Goal: Use online tool/utility: Utilize a website feature to perform a specific function

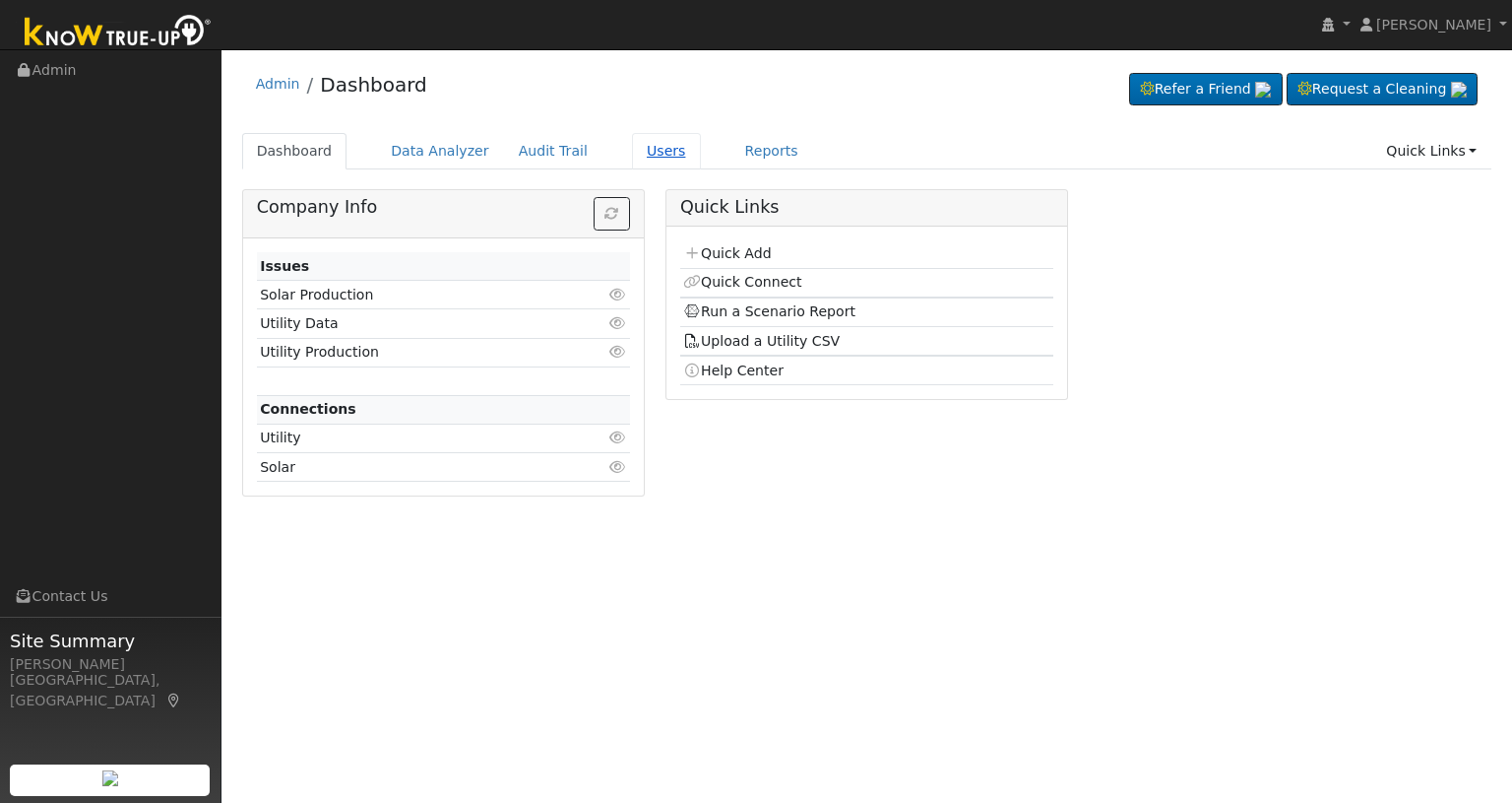
click at [632, 155] on link "Users" at bounding box center [666, 151] width 68 height 37
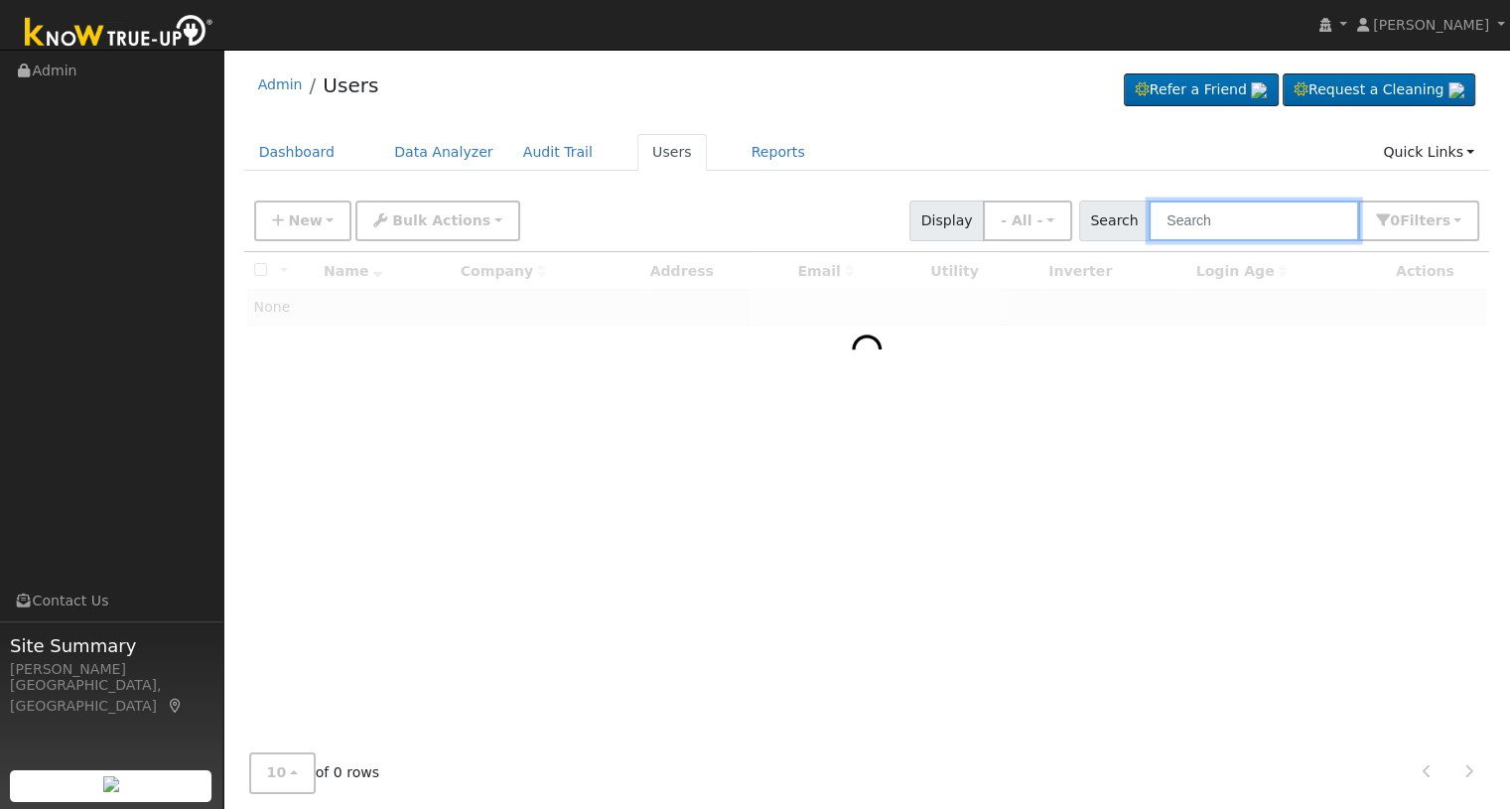
click at [1220, 221] on input "text" at bounding box center [1253, 220] width 210 height 41
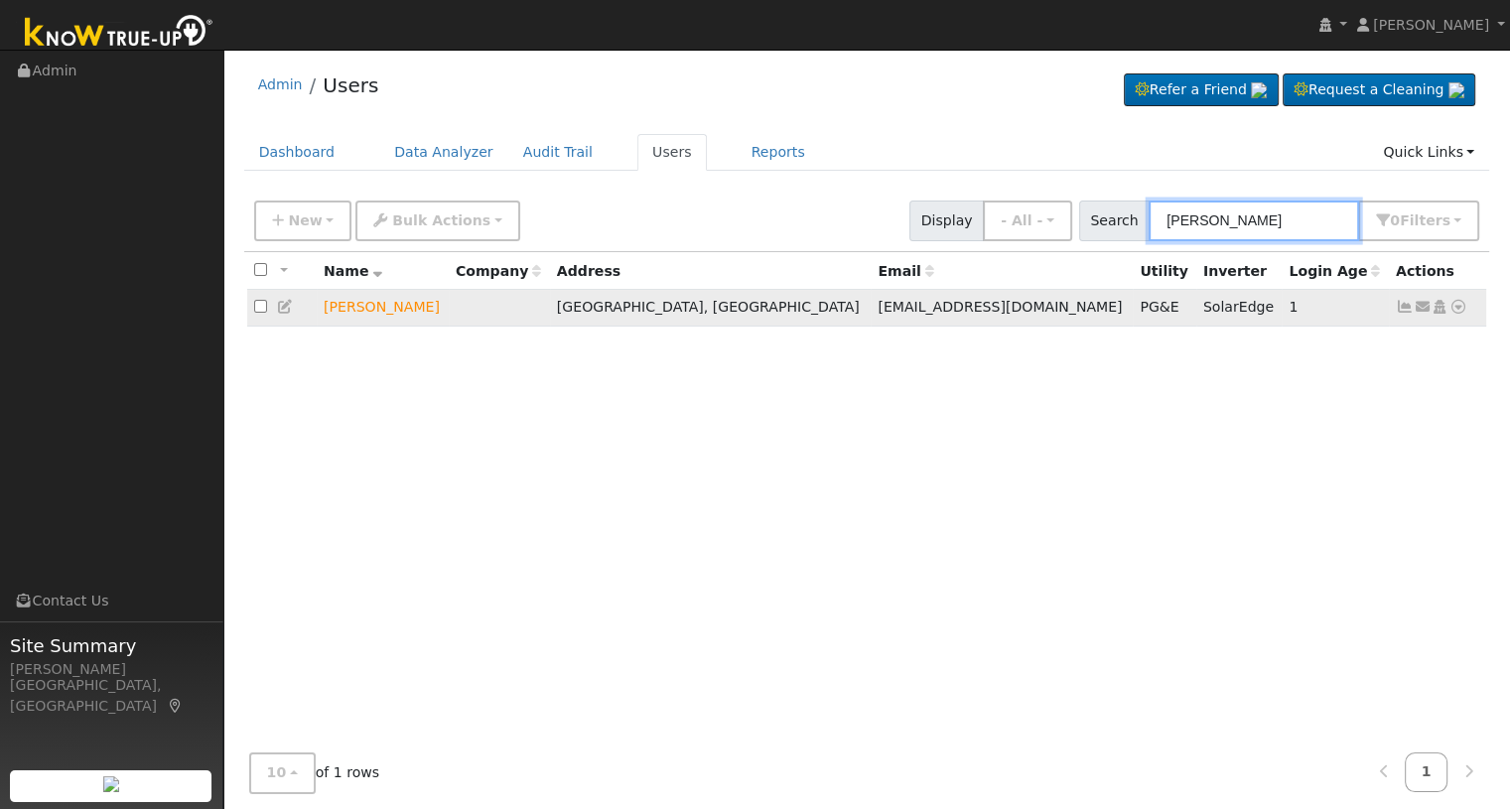
type input "[PERSON_NAME]"
click at [1457, 306] on icon at bounding box center [1458, 307] width 18 height 14
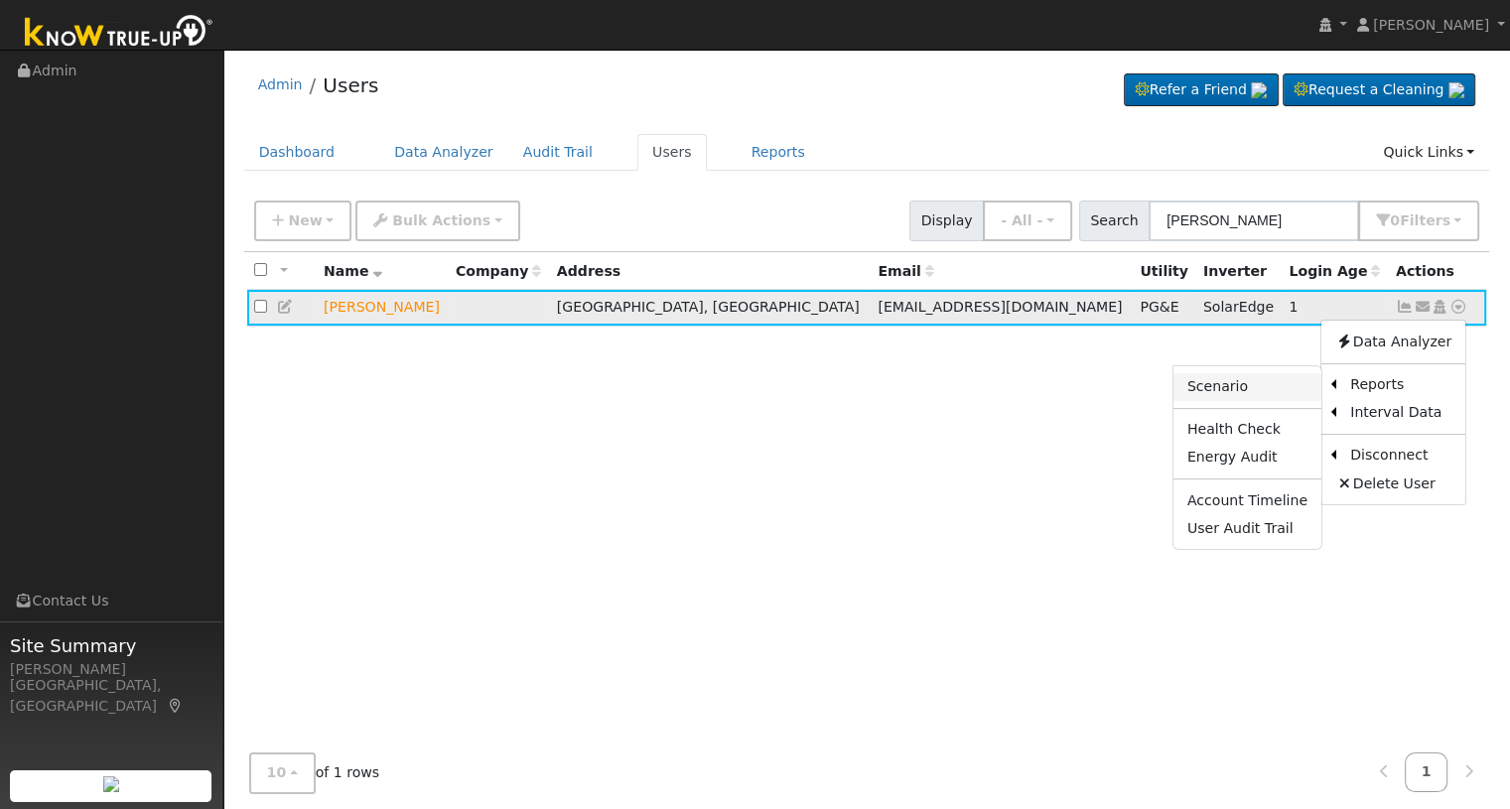
click at [1249, 382] on link "Scenario" at bounding box center [1247, 387] width 148 height 28
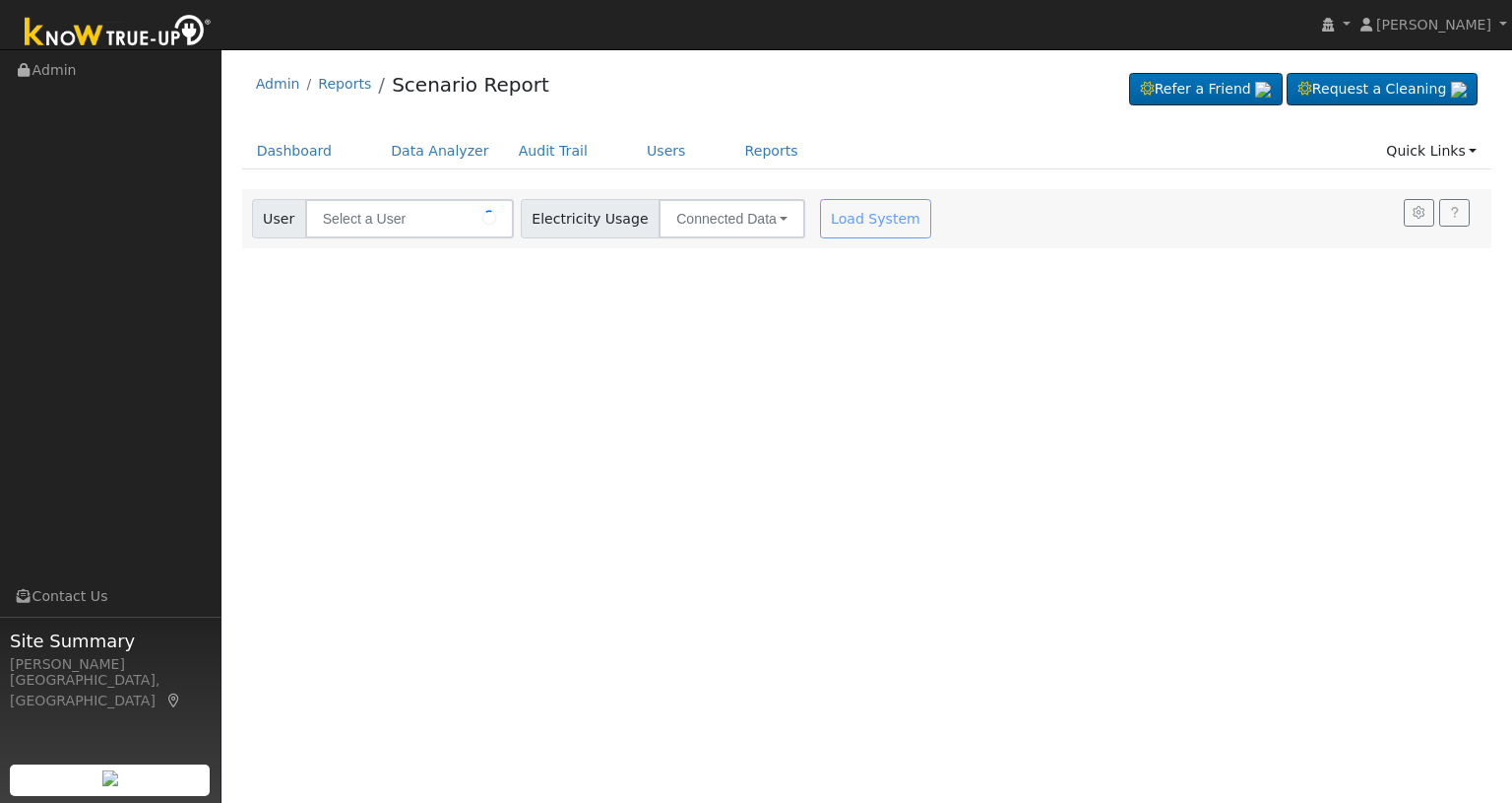
type input "[PERSON_NAME]"
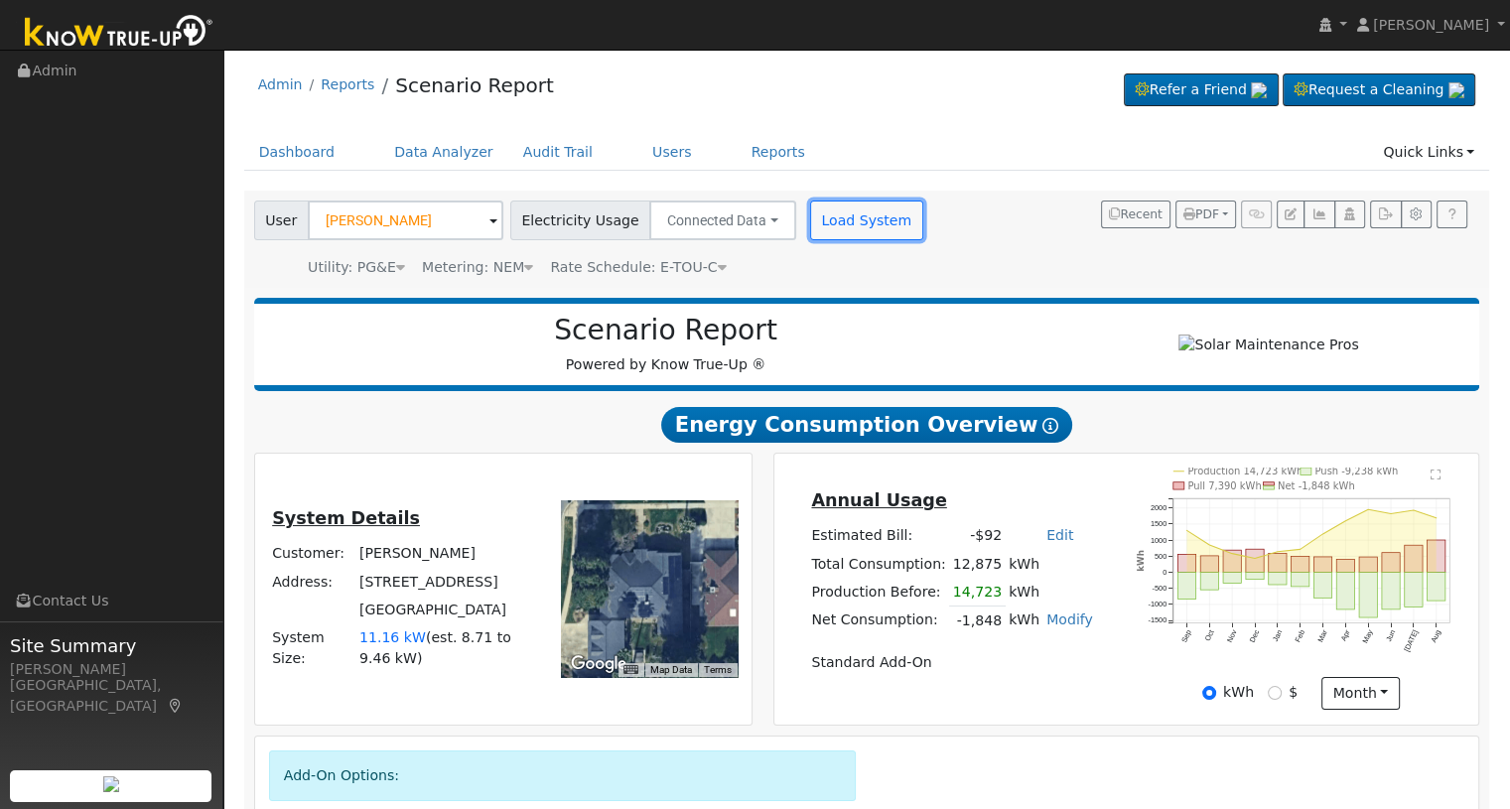
click at [850, 229] on button "Load System" at bounding box center [866, 220] width 113 height 40
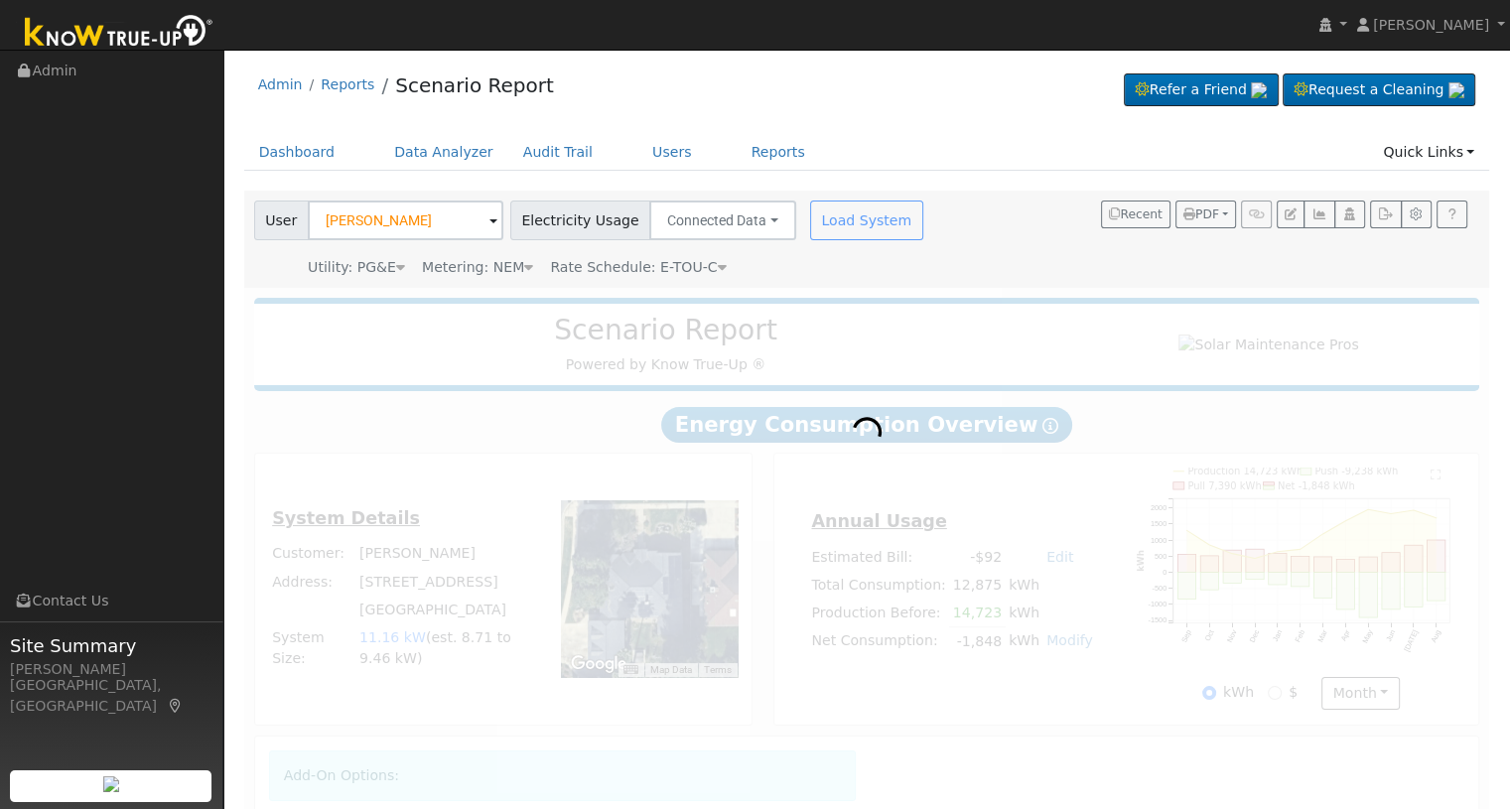
radio input "true"
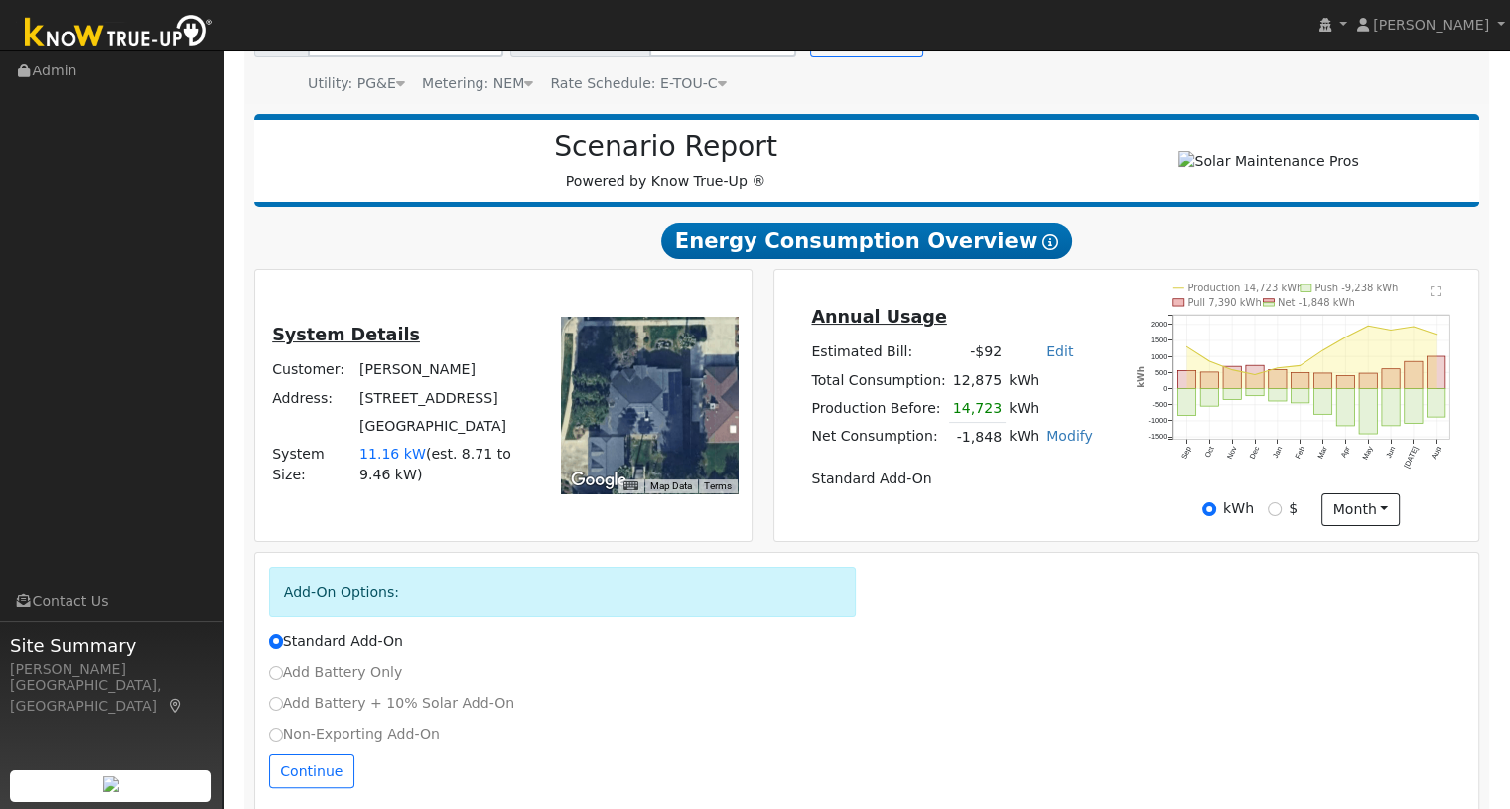
scroll to position [212, 0]
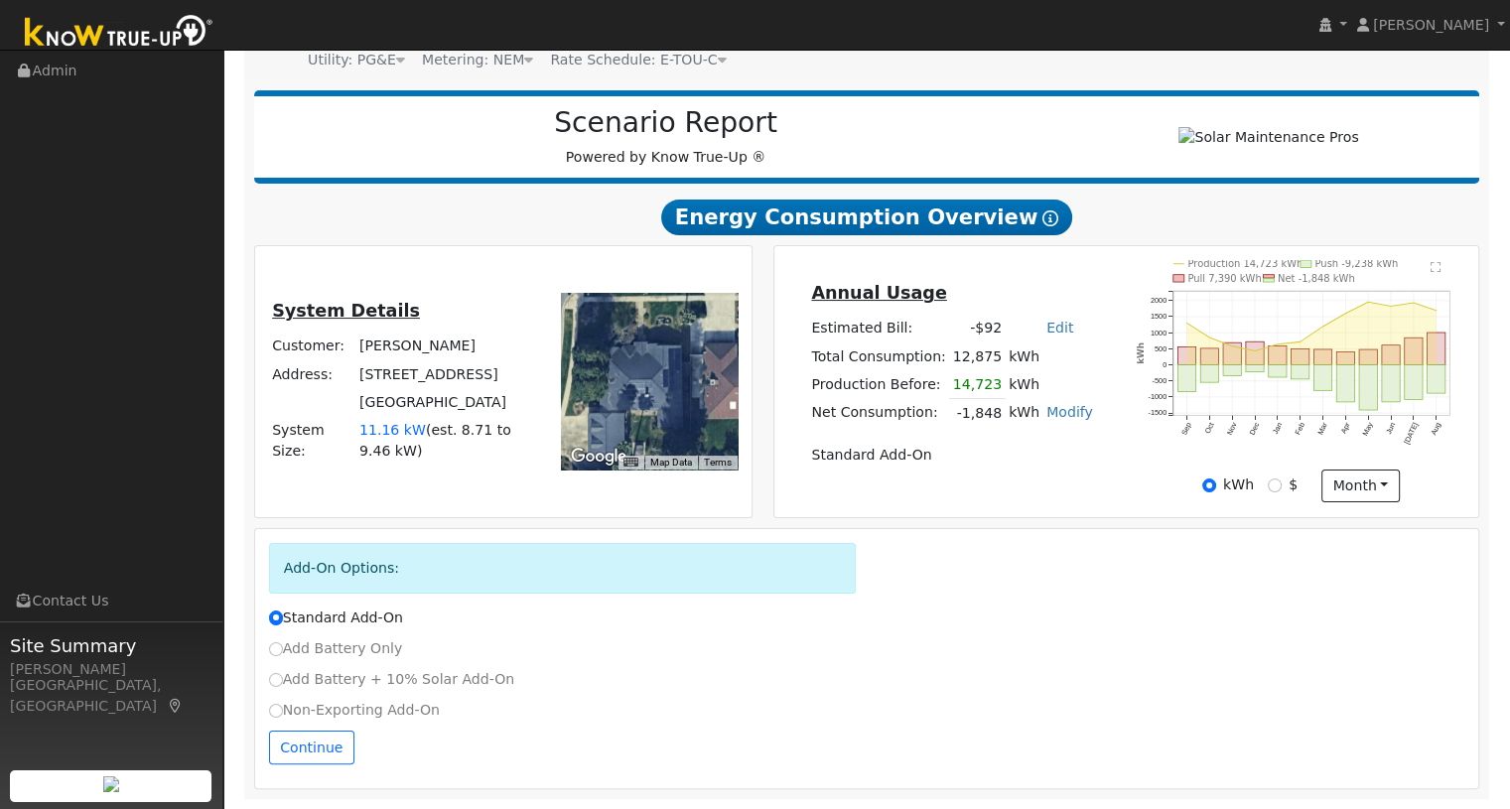
click at [353, 651] on label "Add Battery Only" at bounding box center [336, 648] width 134 height 21
click at [283, 651] on input "Add Battery Only" at bounding box center [276, 649] width 14 height 14
radio input "true"
radio input "false"
click at [314, 747] on button "Continue" at bounding box center [311, 747] width 85 height 34
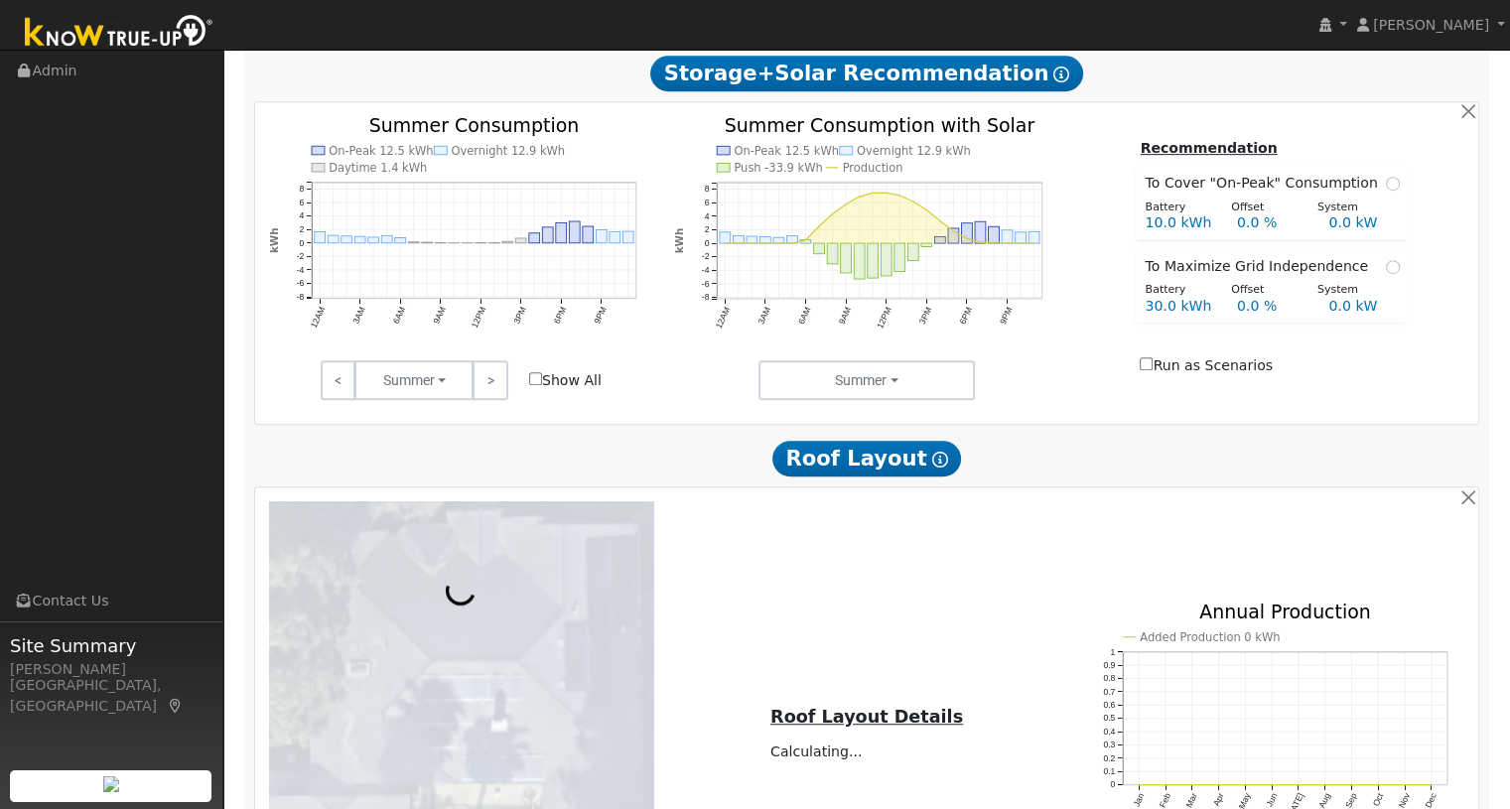
scroll to position [914, 0]
click at [1463, 116] on button "button" at bounding box center [1467, 110] width 21 height 21
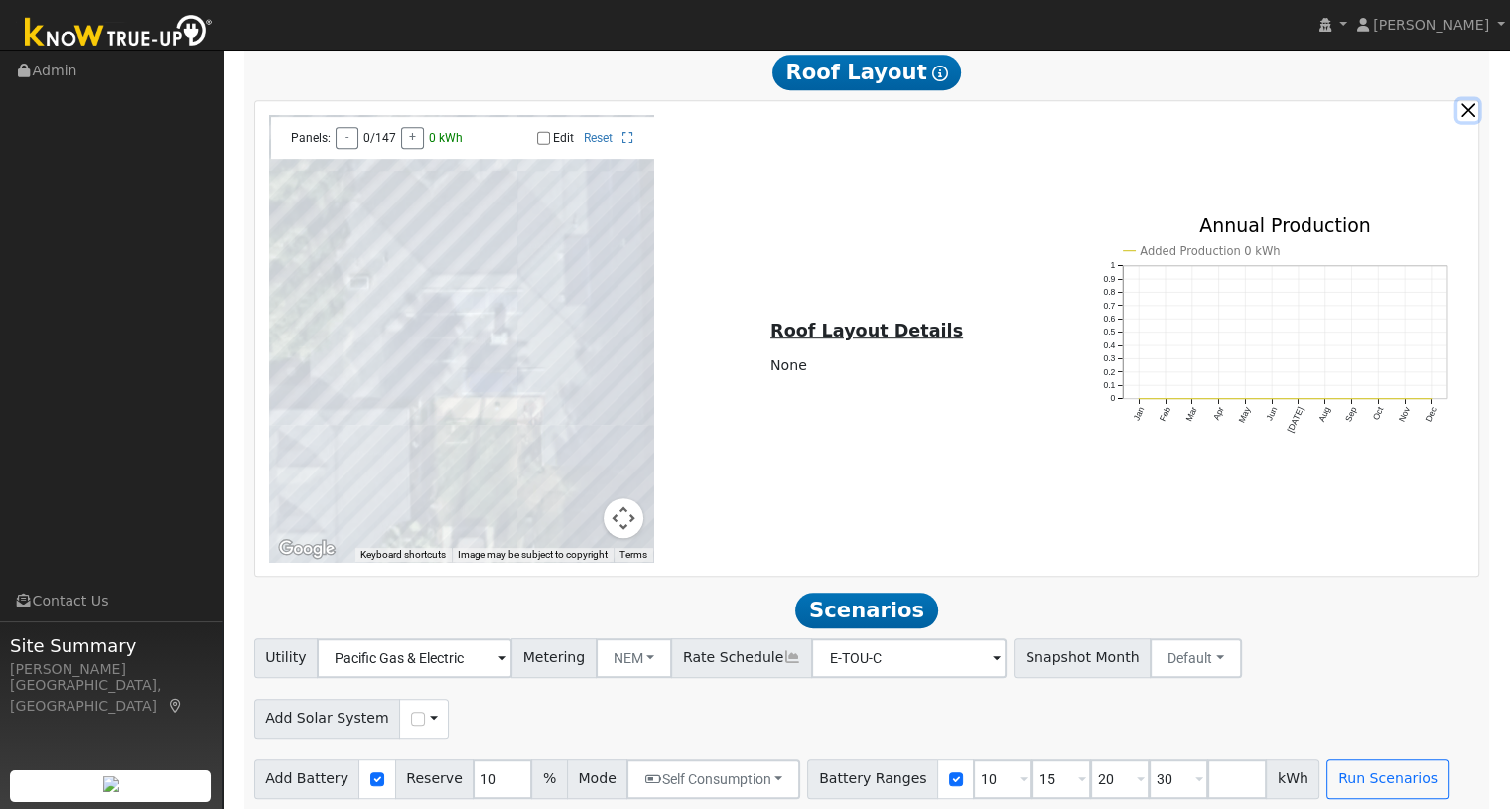
click at [1469, 116] on button "button" at bounding box center [1467, 110] width 21 height 21
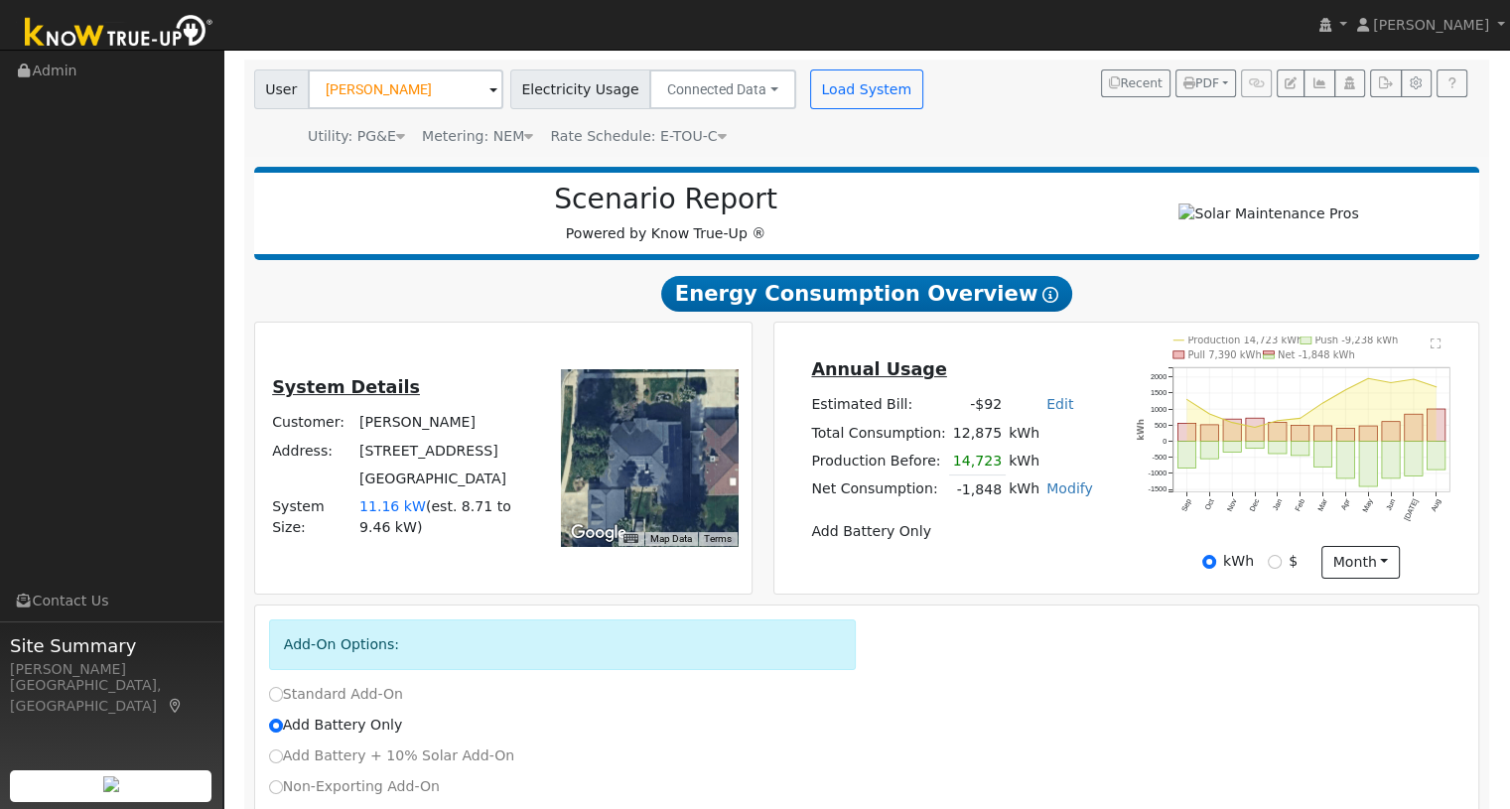
scroll to position [0, 0]
